Goal: Task Accomplishment & Management: Manage account settings

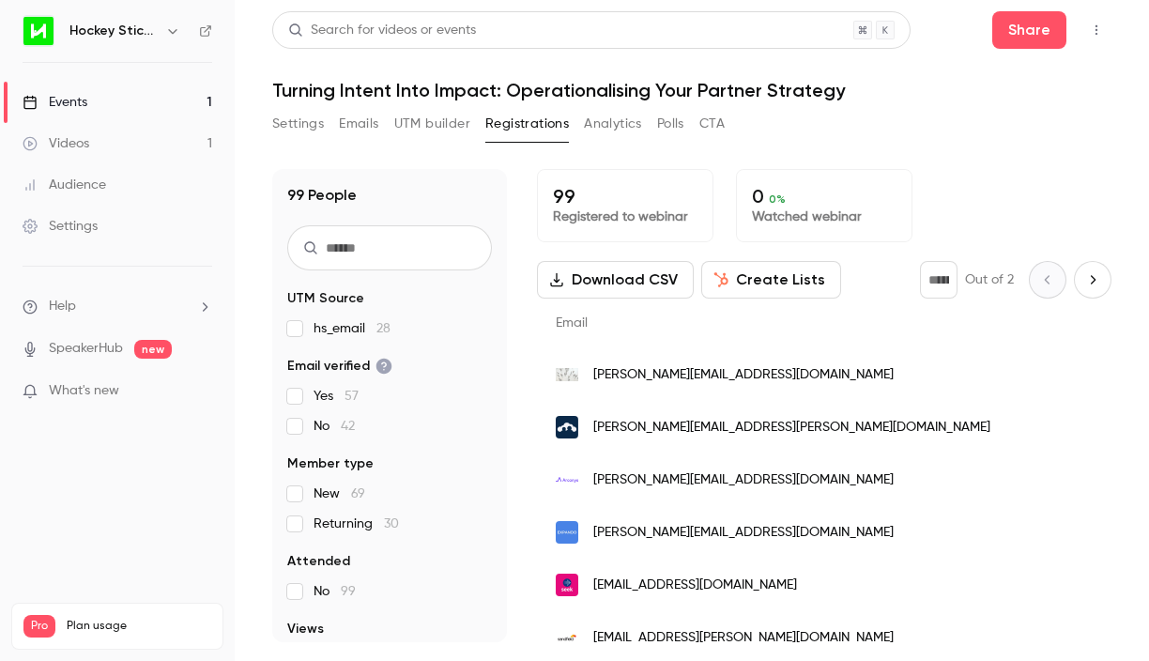
click at [367, 256] on input "text" at bounding box center [389, 247] width 205 height 45
type input "****"
